Goal: Task Accomplishment & Management: Manage account settings

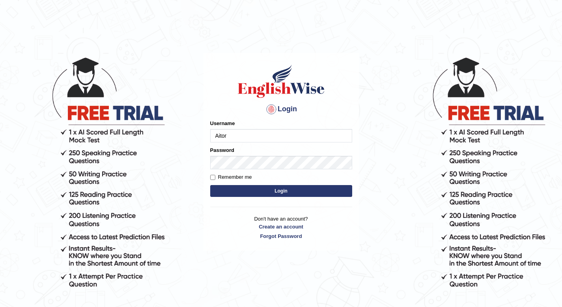
click at [245, 131] on input "Aitor" at bounding box center [281, 135] width 142 height 13
click at [236, 187] on button "Login" at bounding box center [281, 191] width 142 height 12
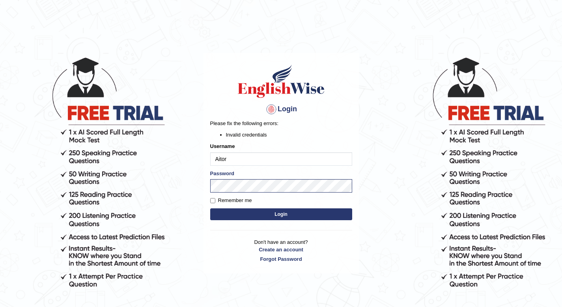
click at [261, 215] on button "Login" at bounding box center [281, 214] width 142 height 12
click at [217, 197] on label "Remember me" at bounding box center [231, 200] width 42 height 8
click at [215, 198] on input "Remember me" at bounding box center [212, 200] width 5 height 5
checkbox input "true"
click at [250, 215] on button "Login" at bounding box center [281, 214] width 142 height 12
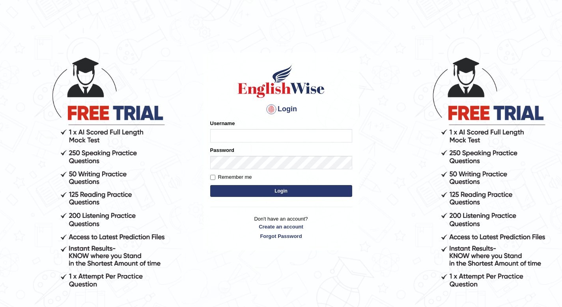
type input "Aitor"
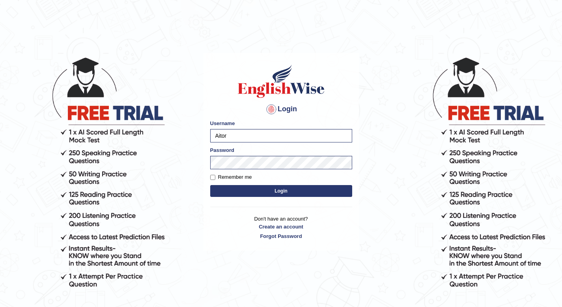
click at [223, 186] on button "Login" at bounding box center [281, 191] width 142 height 12
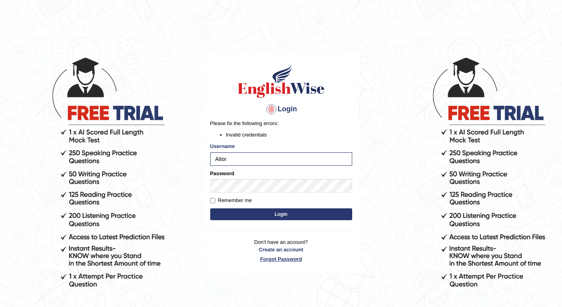
click at [282, 262] on link "Forgot Password" at bounding box center [281, 258] width 142 height 7
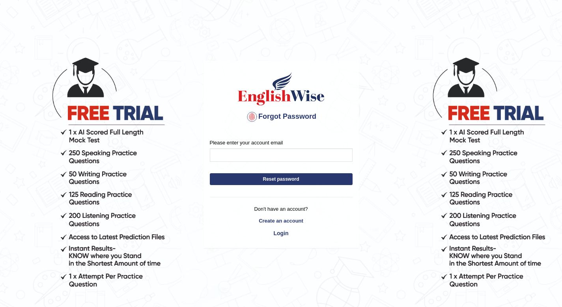
click at [259, 170] on form "Please enter your account email Reset password" at bounding box center [281, 164] width 143 height 50
click at [261, 158] on input "Please enter your account email" at bounding box center [281, 154] width 143 height 13
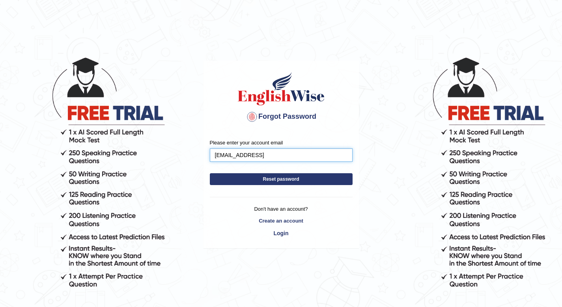
type input "acanizarescordoba@gmail.cokm"
click at [210, 173] on button "Reset password" at bounding box center [281, 179] width 143 height 12
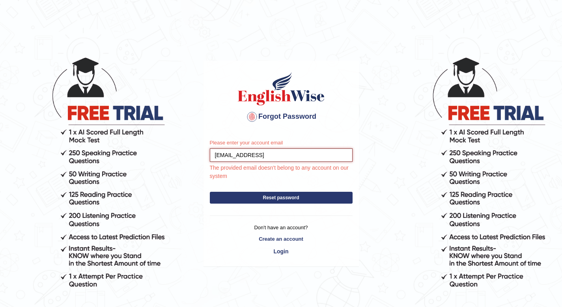
click at [303, 151] on input "acanizarescordoba@gmail.cokm" at bounding box center [281, 154] width 143 height 13
click at [298, 151] on input "acanizarescordoba@gmail.cokm" at bounding box center [281, 154] width 143 height 13
click at [298, 153] on input "acanizarescordoba@gmail.cokm" at bounding box center [281, 154] width 143 height 13
click at [210, 192] on button "Reset password" at bounding box center [281, 198] width 143 height 12
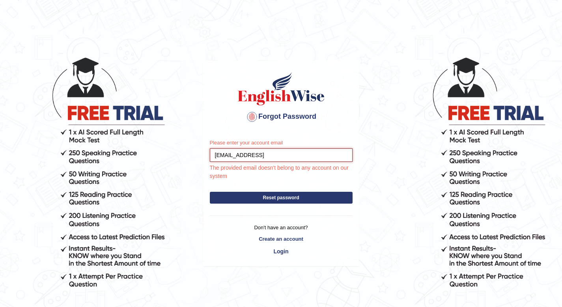
type input "acanizarescordoba@gmail.cok"
click at [304, 161] on input "acanizarescordoba@gmail.cok" at bounding box center [281, 154] width 143 height 13
type input "acanizarescordoba@gmail.com"
click at [210, 192] on button "Reset password" at bounding box center [281, 198] width 143 height 12
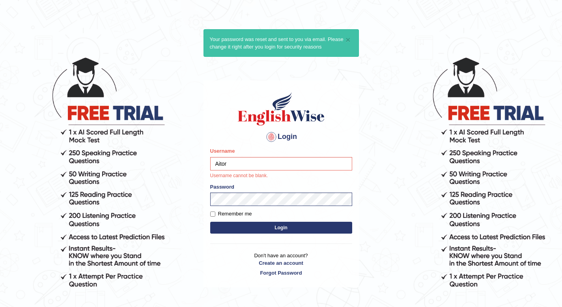
type input "Aitor"
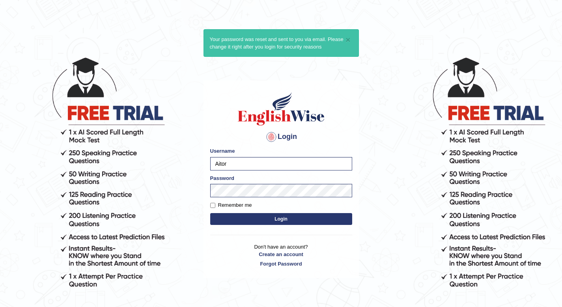
click at [245, 213] on button "Login" at bounding box center [281, 219] width 142 height 12
click at [248, 216] on button "Login" at bounding box center [281, 219] width 142 height 12
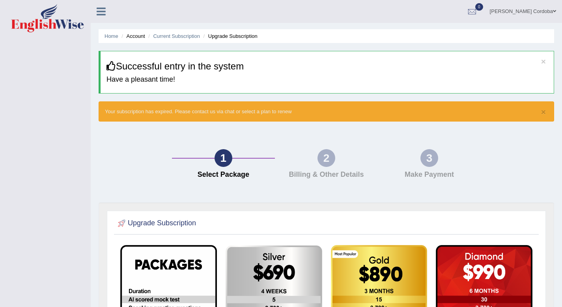
click at [517, 12] on link "[PERSON_NAME] Cordoba" at bounding box center [523, 10] width 78 height 21
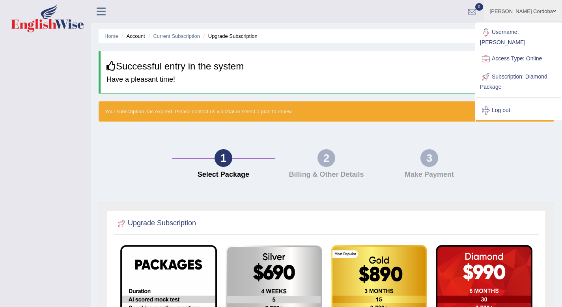
click at [504, 32] on link "Username: [PERSON_NAME]" at bounding box center [518, 36] width 85 height 26
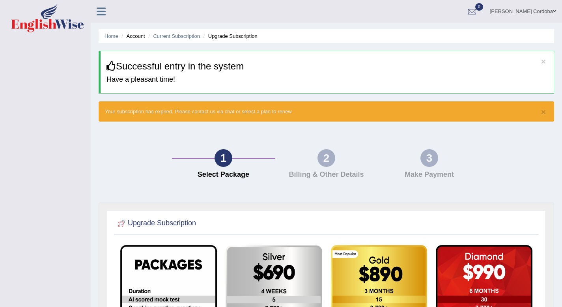
click at [101, 8] on icon at bounding box center [101, 11] width 9 height 10
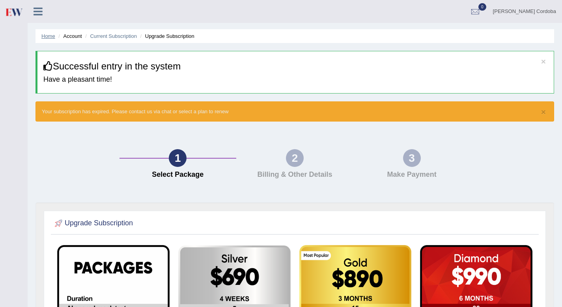
click at [46, 36] on link "Home" at bounding box center [48, 36] width 14 height 6
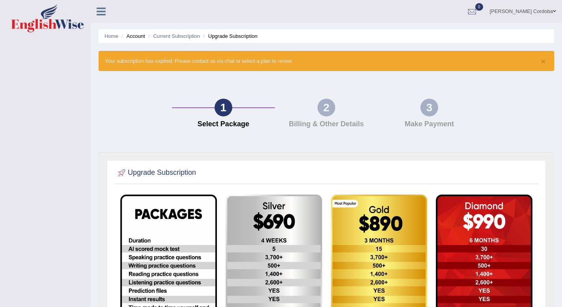
click at [103, 9] on icon at bounding box center [101, 11] width 9 height 10
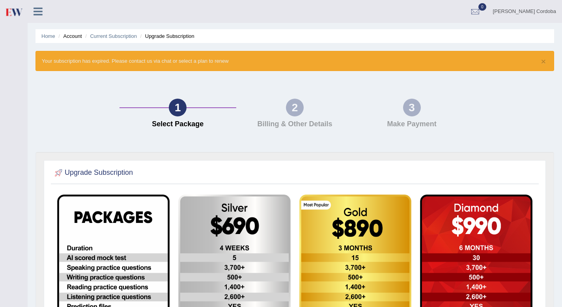
click at [71, 41] on ul "Home Account Current Subscription Upgrade Subscription" at bounding box center [295, 36] width 519 height 14
click at [76, 37] on li "Account" at bounding box center [68, 35] width 25 height 7
click at [111, 36] on link "Current Subscription" at bounding box center [113, 36] width 47 height 6
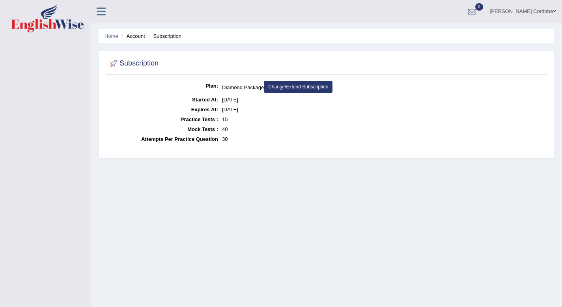
click at [101, 15] on icon at bounding box center [101, 11] width 9 height 10
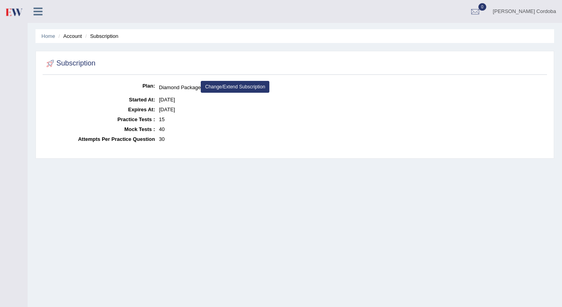
click at [40, 15] on icon at bounding box center [38, 11] width 9 height 10
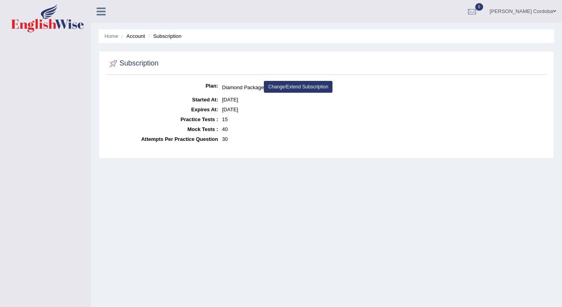
click at [536, 9] on link "[PERSON_NAME] Cordoba" at bounding box center [523, 10] width 78 height 21
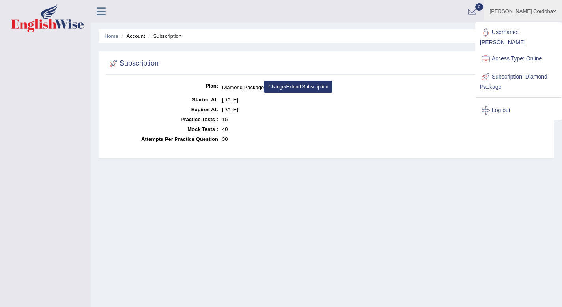
click at [372, 34] on ul "Home Account Subscription" at bounding box center [327, 36] width 456 height 14
